Goal: Task Accomplishment & Management: Use online tool/utility

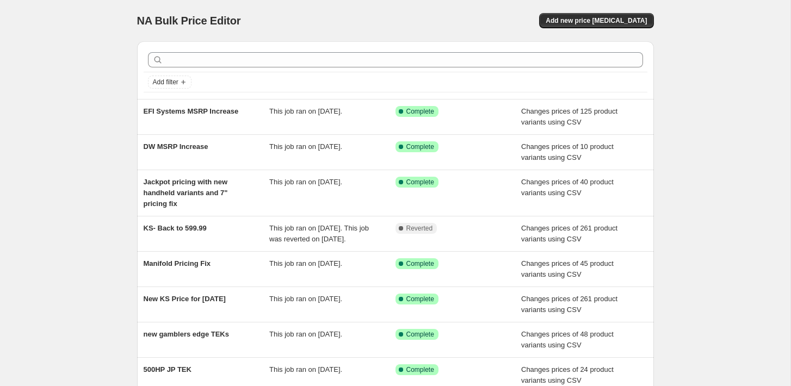
click at [581, 29] on div "NA Bulk Price Editor. This page is ready NA Bulk Price Editor Add new price [ME…" at bounding box center [395, 20] width 517 height 41
click at [581, 24] on span "Add new price [MEDICAL_DATA]" at bounding box center [596, 20] width 101 height 9
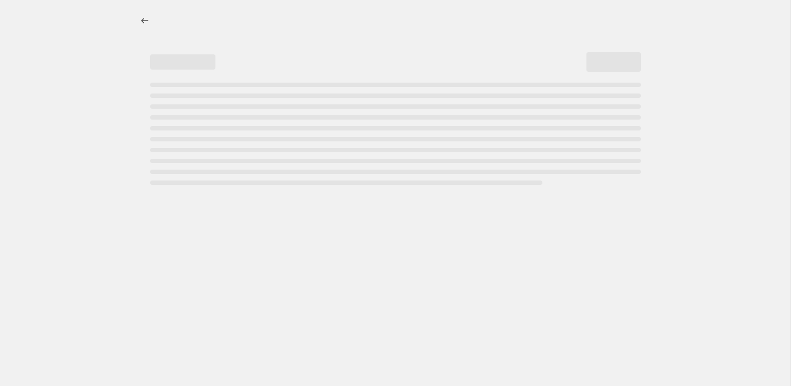
select select "percentage"
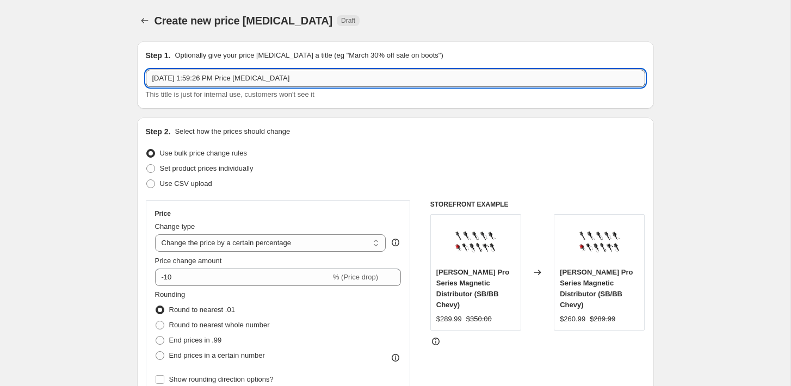
click at [228, 79] on input "[DATE] 1:59:26 PM Price [MEDICAL_DATA]" at bounding box center [395, 78] width 499 height 17
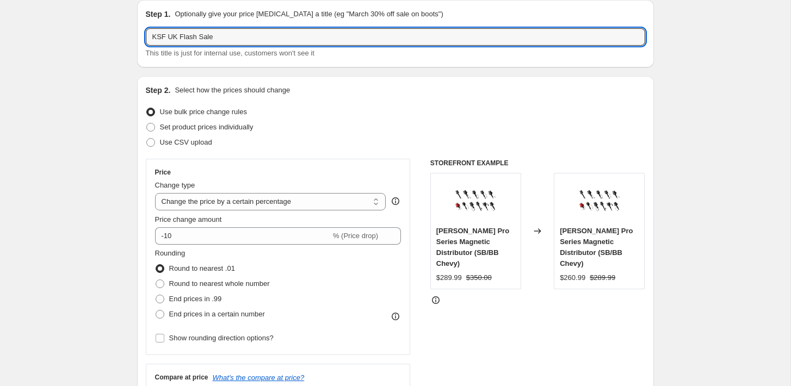
scroll to position [52, 0]
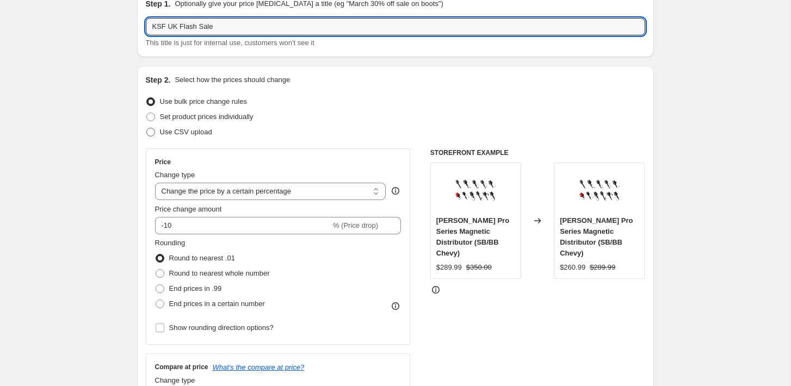
type input "KSF UK Flash Sale"
click at [181, 131] on span "Use CSV upload" at bounding box center [186, 132] width 52 height 8
click at [147, 128] on input "Use CSV upload" at bounding box center [146, 128] width 1 height 1
radio input "true"
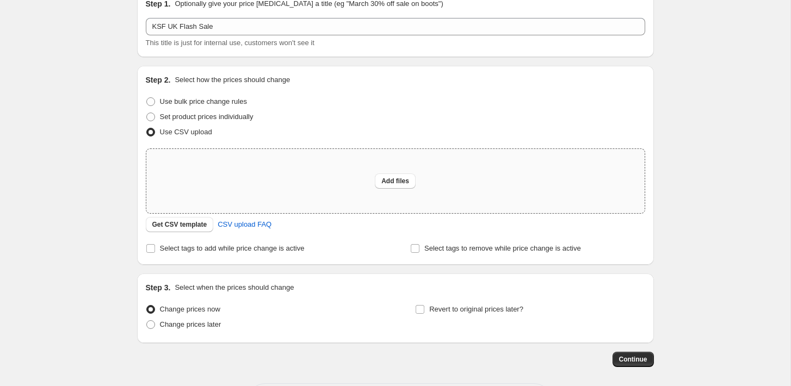
scroll to position [79, 0]
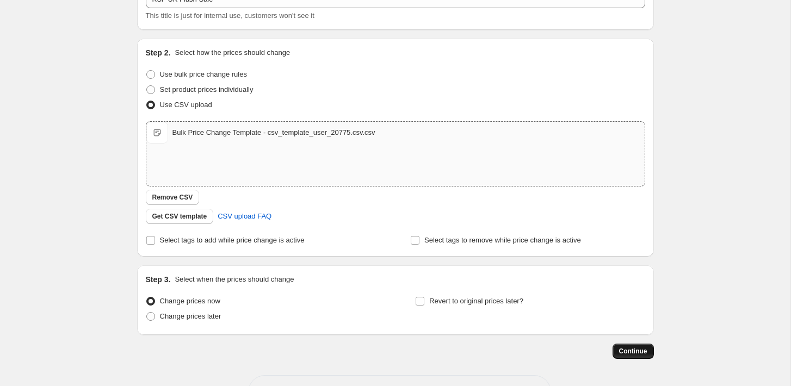
click at [622, 353] on span "Continue" at bounding box center [633, 351] width 28 height 9
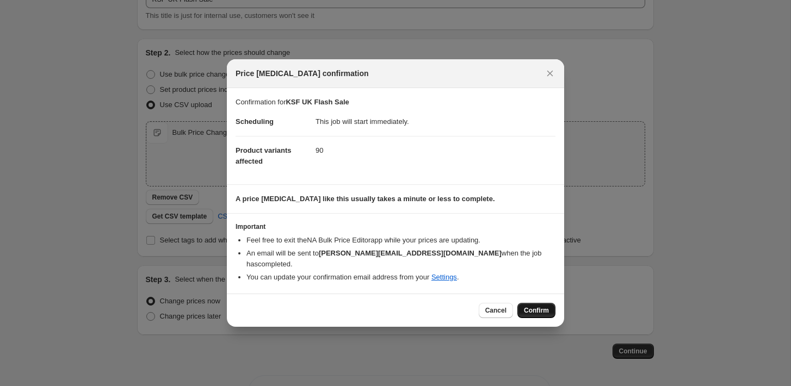
click at [530, 306] on span "Confirm" at bounding box center [536, 310] width 25 height 9
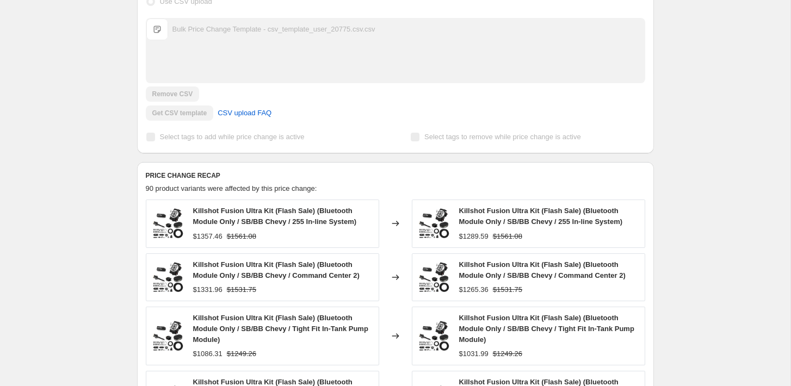
scroll to position [303, 0]
